Goal: Information Seeking & Learning: Learn about a topic

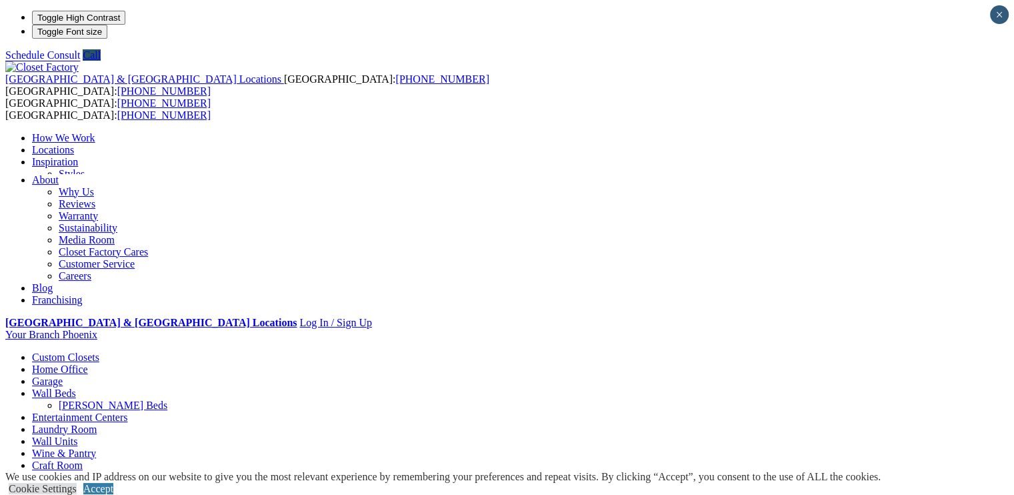
click at [97, 423] on link "Laundry Room" at bounding box center [64, 428] width 65 height 11
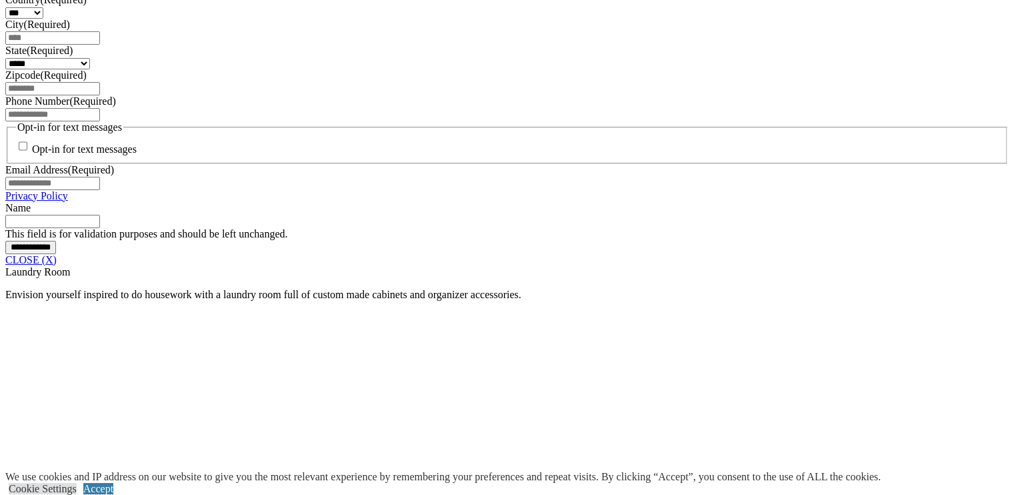
scroll to position [976, 0]
click at [57, 265] on link "CLOSE (X)" at bounding box center [30, 259] width 51 height 11
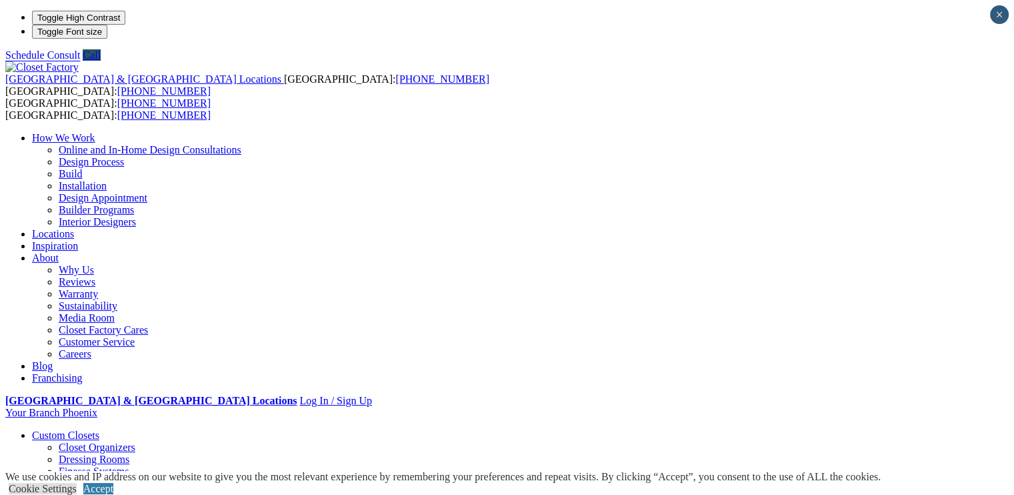
click at [53, 360] on link "Blog" at bounding box center [42, 365] width 21 height 11
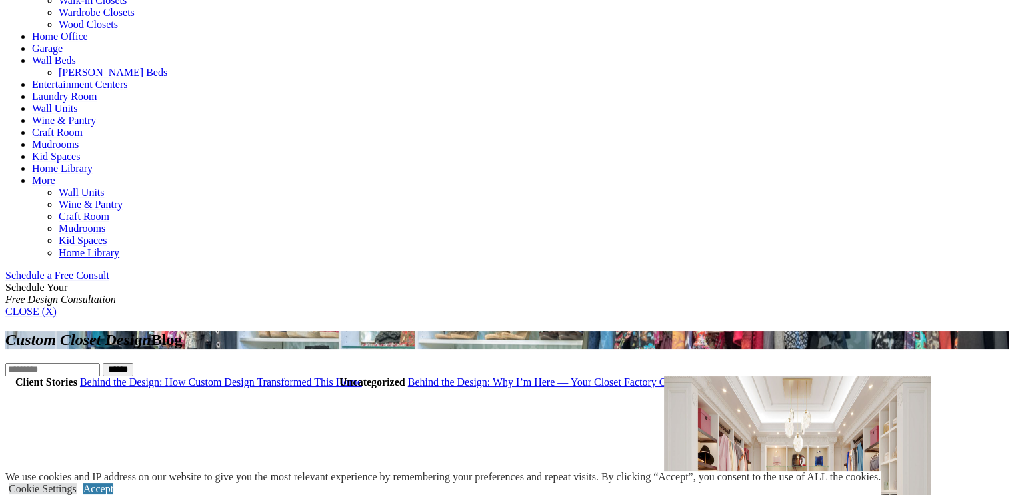
scroll to position [410, 0]
